Goal: Navigation & Orientation: Find specific page/section

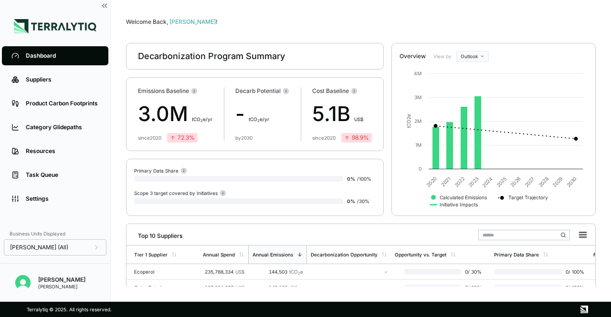
click at [55, 202] on div "Settings" at bounding box center [62, 199] width 73 height 8
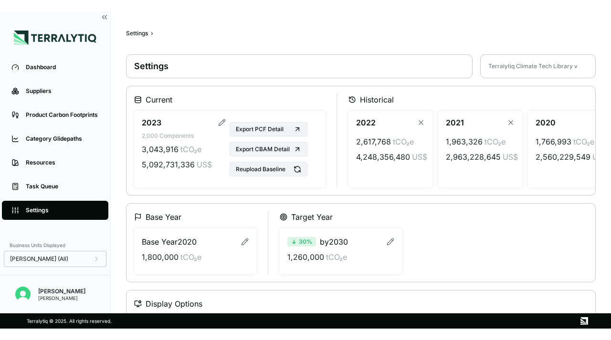
scroll to position [33, 0]
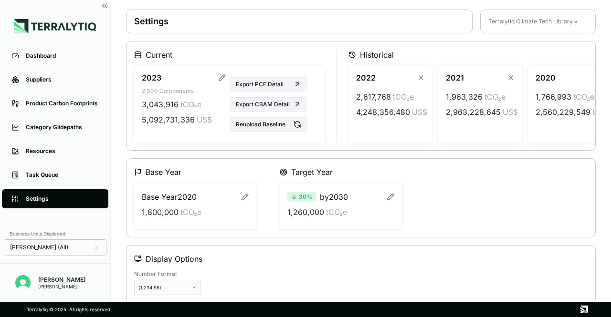
click at [295, 124] on icon at bounding box center [298, 125] width 8 height 8
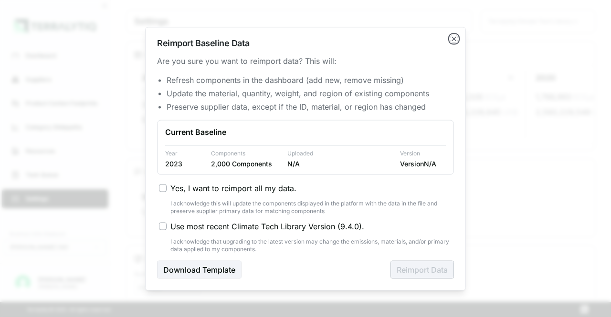
click at [453, 38] on icon "button" at bounding box center [454, 39] width 8 height 8
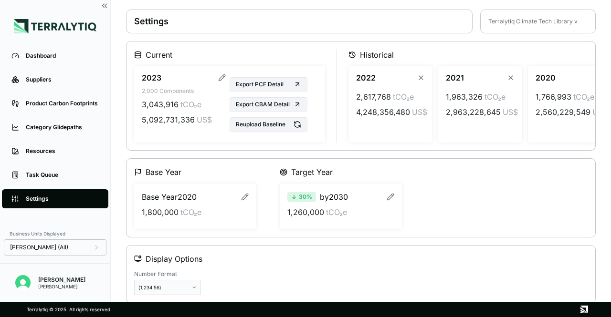
click at [80, 244] on div "[PERSON_NAME] (All)" at bounding box center [55, 248] width 103 height 16
click at [80, 243] on div "[PERSON_NAME] (All)" at bounding box center [55, 248] width 103 height 16
click at [100, 247] on icon at bounding box center [97, 248] width 8 height 8
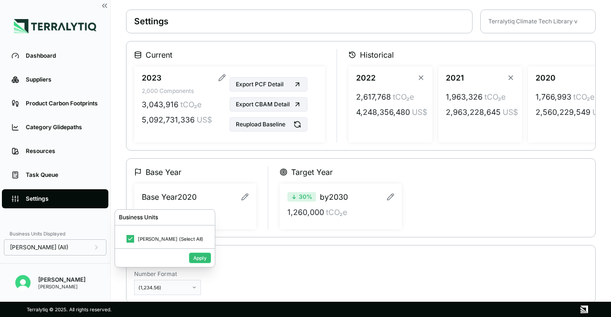
click at [98, 247] on icon at bounding box center [97, 248] width 8 height 8
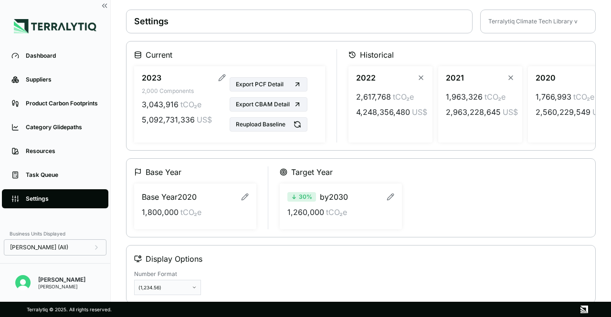
click at [59, 283] on div "[PERSON_NAME]" at bounding box center [61, 280] width 47 height 8
click at [450, 212] on div "Base Year Base Year [DATE] 1,800,000 tCO₂e Target Year 30 % by 2030 1,260,000 t…" at bounding box center [360, 198] width 453 height 63
